Goal: Check status: Check status

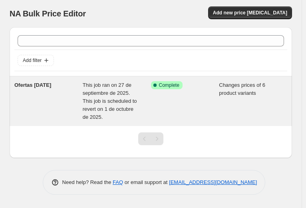
click at [91, 99] on span "This job ran on 27 de septiembre de 2025. This job is scheduled to revert on 1 …" at bounding box center [110, 101] width 54 height 38
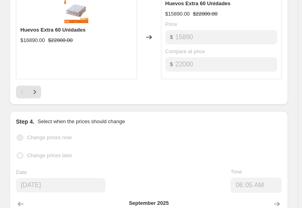
scroll to position [798, 0]
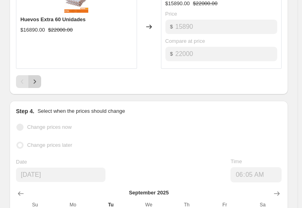
click at [38, 81] on icon "Next" at bounding box center [35, 81] width 8 height 8
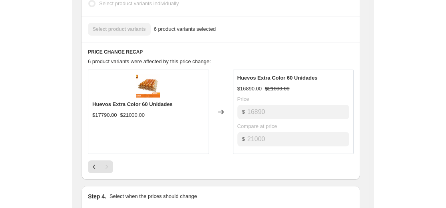
scroll to position [360, 0]
